Goal: Information Seeking & Learning: Learn about a topic

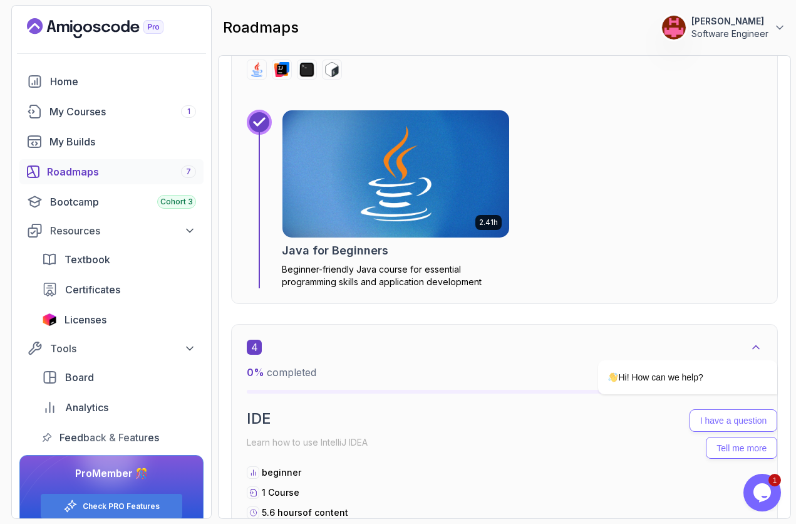
scroll to position [1729, 0]
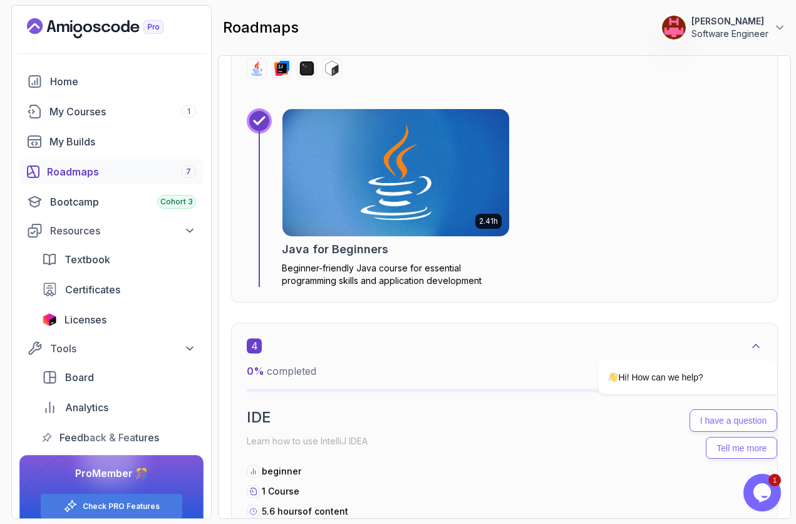
click at [389, 200] on img at bounding box center [396, 172] width 238 height 133
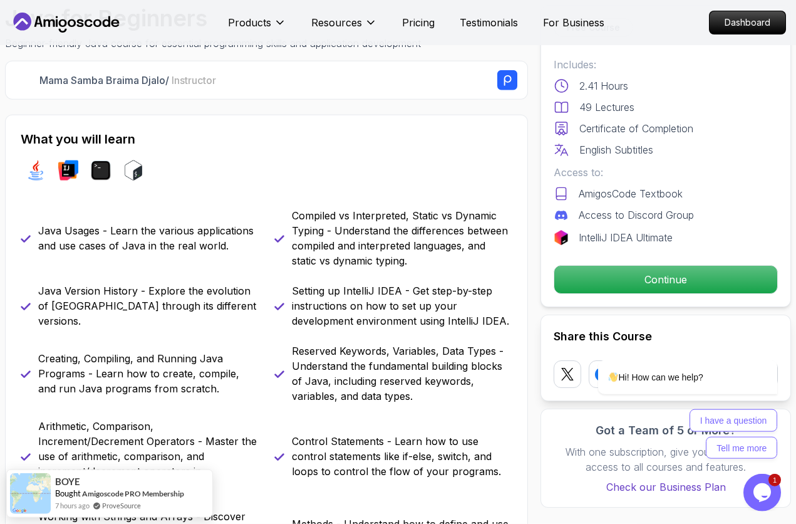
scroll to position [383, 0]
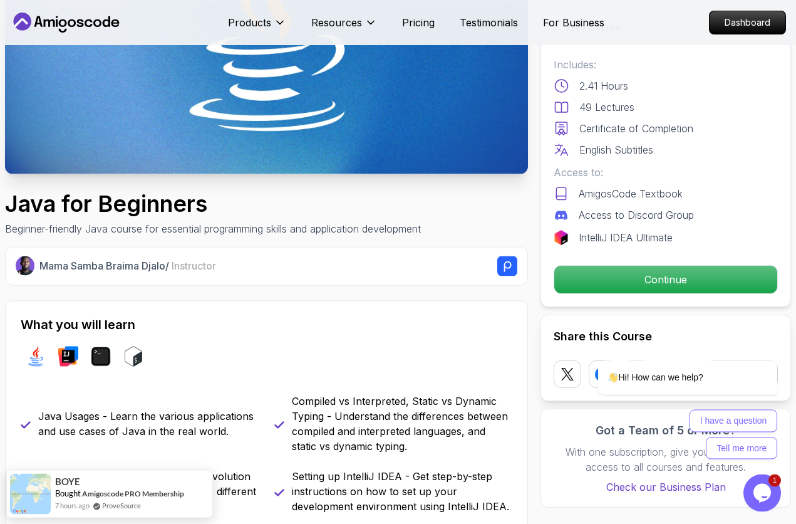
scroll to position [192, 0]
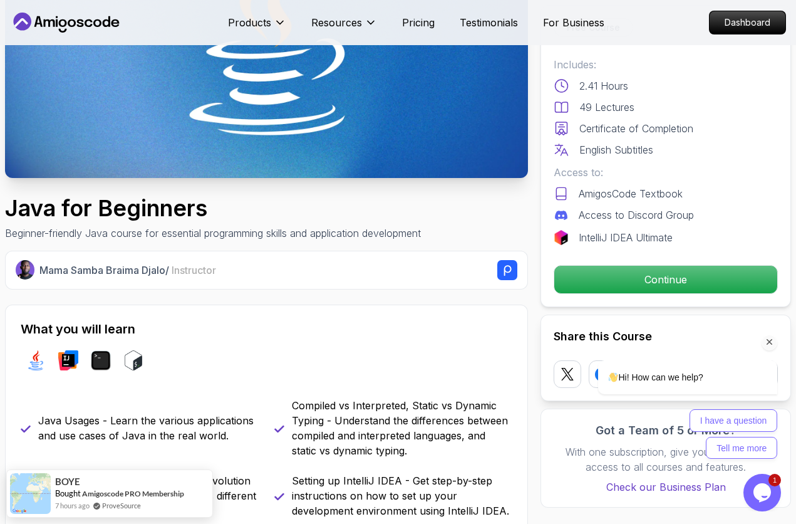
click at [620, 273] on div "Hi! How can we help? I have a question Tell me more" at bounding box center [671, 354] width 226 height 221
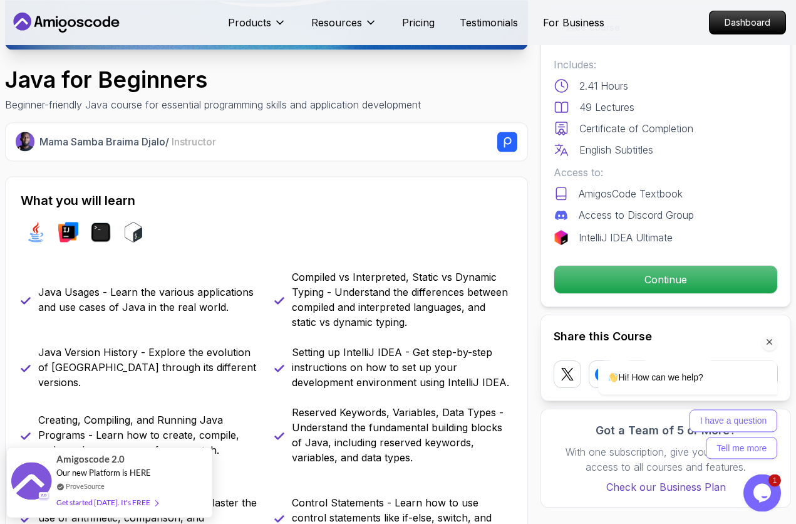
scroll to position [320, 0]
click at [600, 277] on div "Hi! How can we help? I have a question Tell me more" at bounding box center [671, 354] width 226 height 221
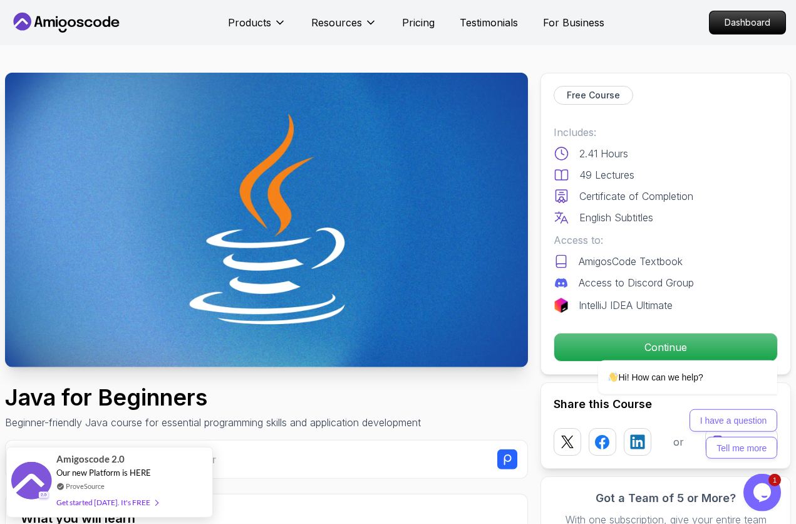
scroll to position [0, 0]
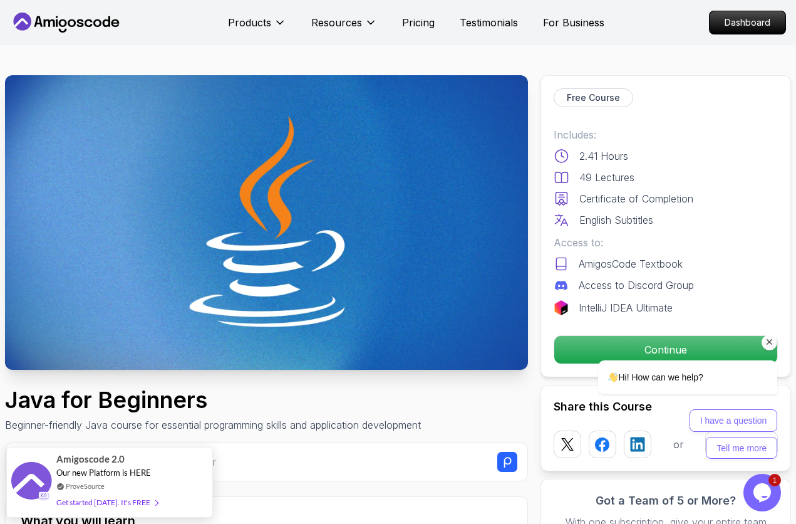
click at [771, 343] on icon "Chat attention grabber" at bounding box center [769, 341] width 11 height 11
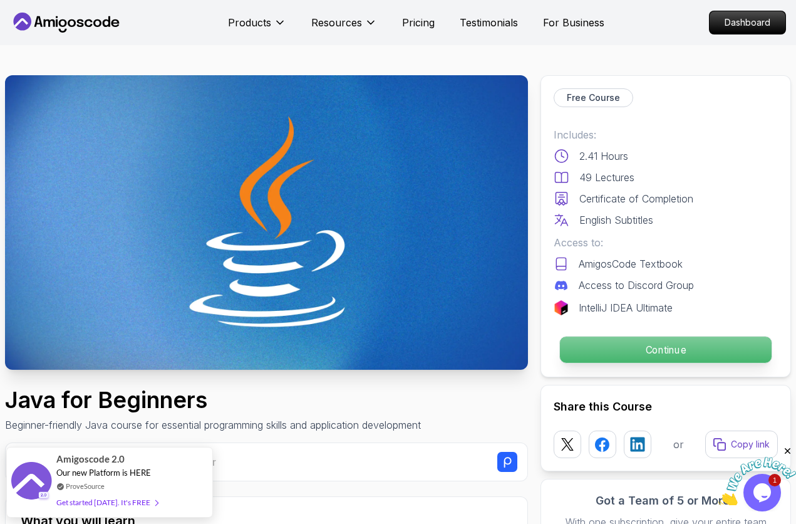
click at [657, 350] on p "Continue" at bounding box center [666, 349] width 212 height 26
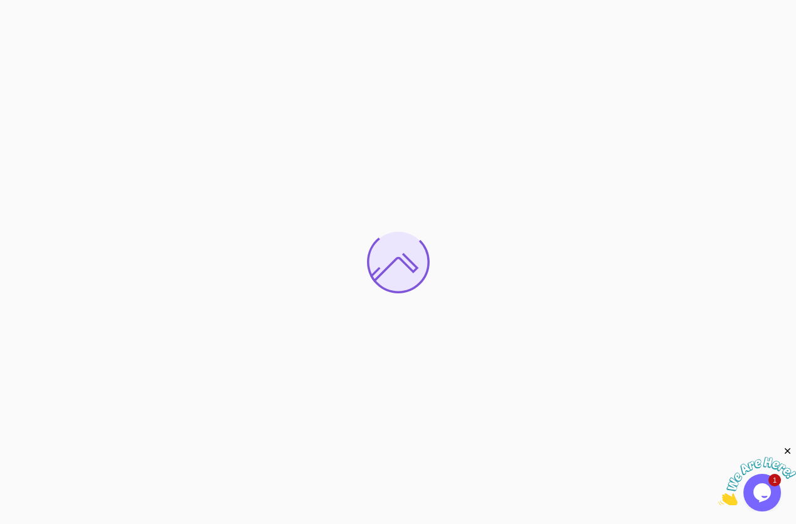
click at [786, 451] on icon "Close" at bounding box center [788, 451] width 11 height 11
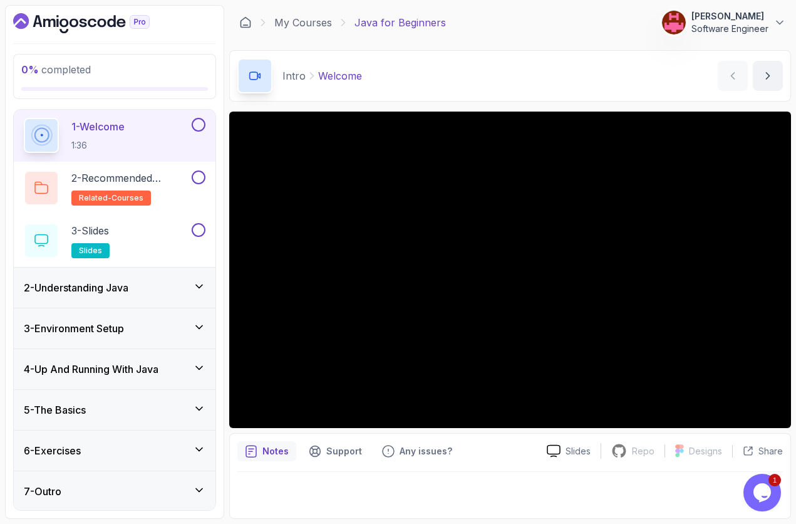
scroll to position [42, 0]
click at [207, 121] on div "1 - Welcome 1:36" at bounding box center [115, 134] width 202 height 53
click at [197, 126] on button at bounding box center [199, 124] width 14 height 14
click at [758, 81] on button "next content" at bounding box center [768, 76] width 30 height 30
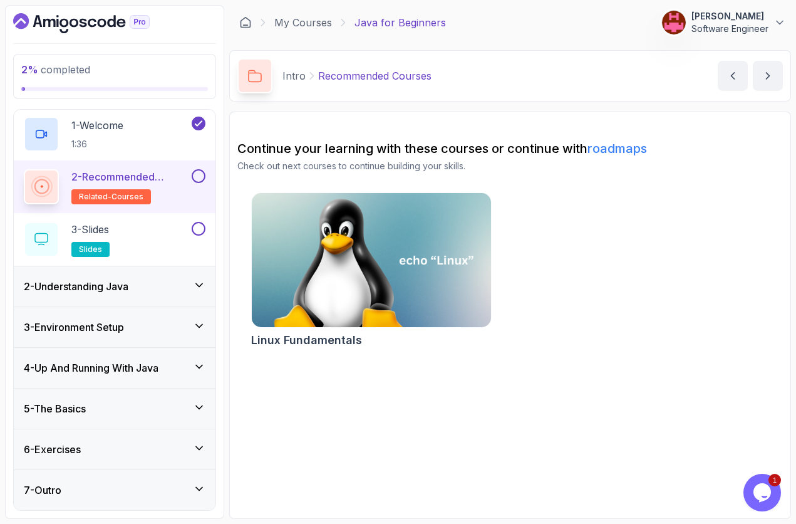
click at [198, 174] on button at bounding box center [199, 176] width 14 height 14
click at [195, 229] on button at bounding box center [199, 229] width 14 height 14
click at [163, 290] on div "2 - Understanding Java" at bounding box center [115, 286] width 182 height 15
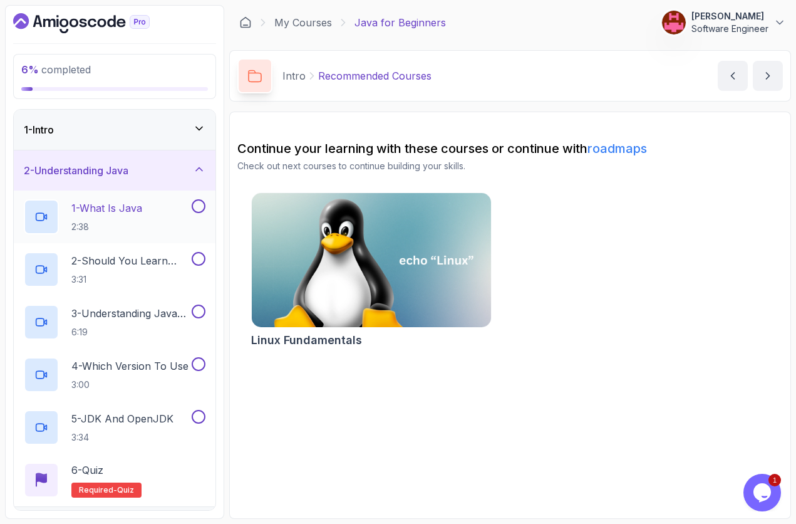
click at [135, 222] on p "2:38" at bounding box center [106, 227] width 71 height 13
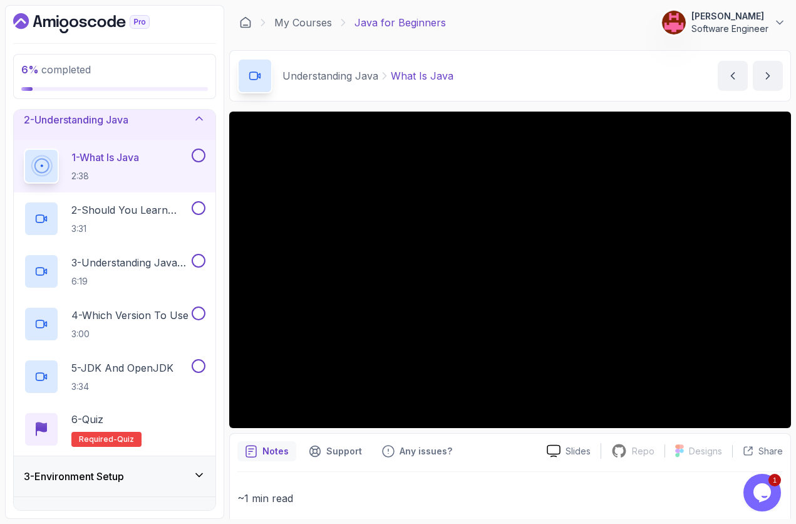
scroll to position [50, 0]
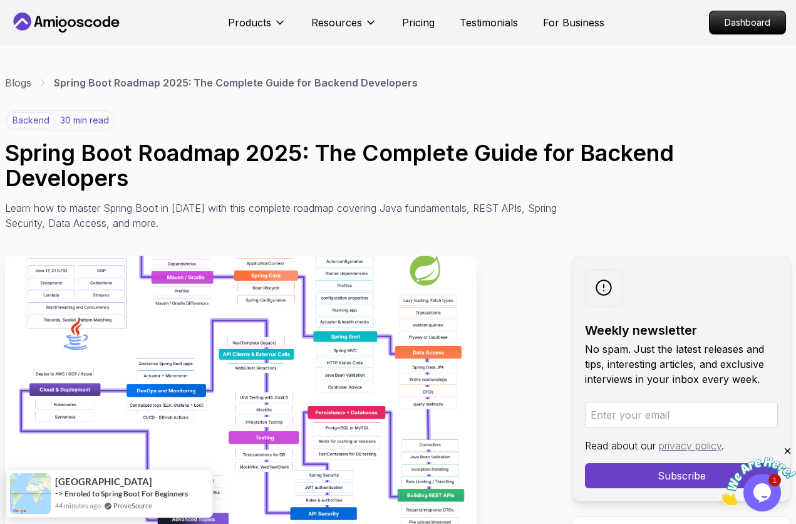
click at [211, 266] on img at bounding box center [241, 397] width 472 height 282
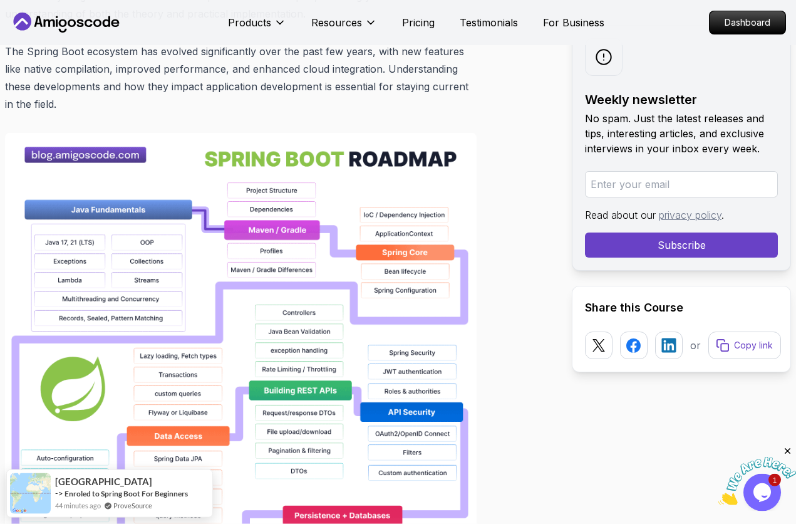
scroll to position [895, 0]
